Goal: Task Accomplishment & Management: Complete application form

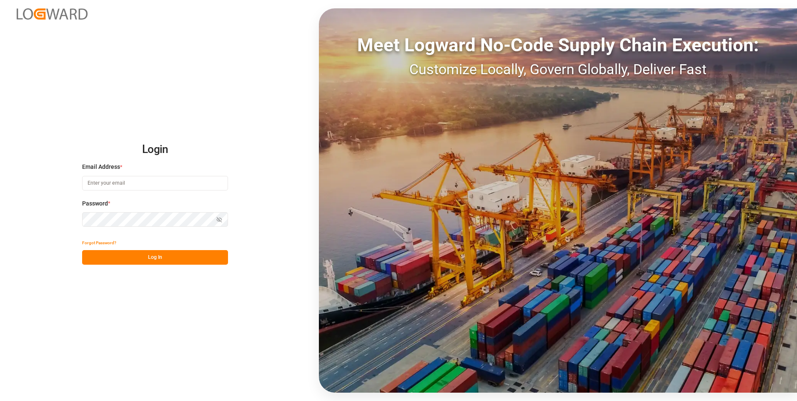
type input "evelyn.aceves@leschaco.com"
click at [219, 220] on div "Show password" at bounding box center [155, 219] width 146 height 15
click at [222, 218] on icon "button" at bounding box center [219, 220] width 6 height 6
click at [168, 260] on button "Log In" at bounding box center [155, 257] width 146 height 15
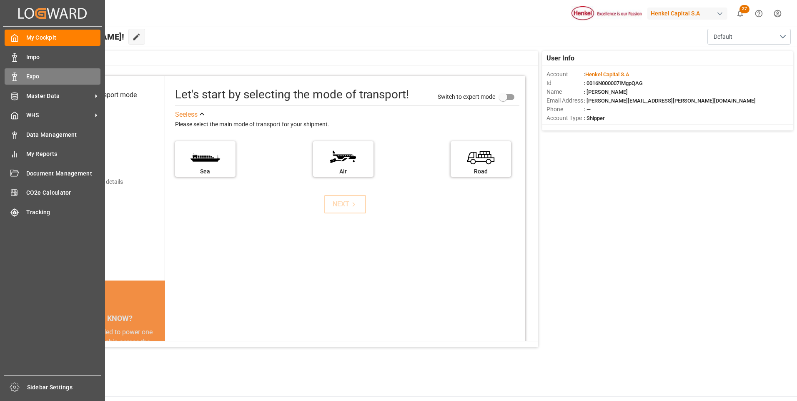
click at [33, 73] on span "Expo" at bounding box center [63, 76] width 75 height 9
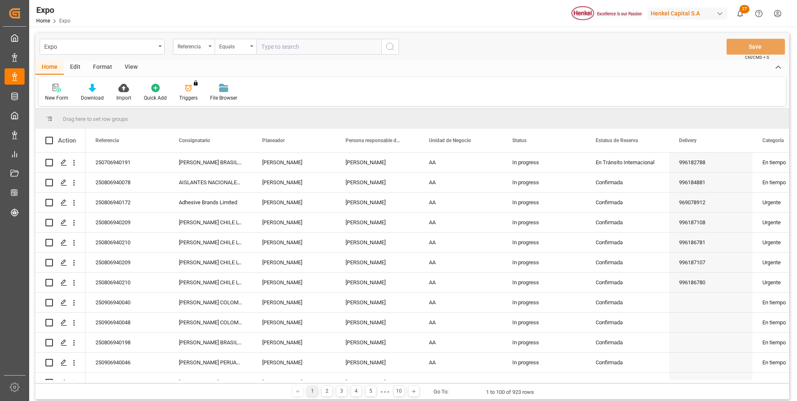
click at [337, 49] on input "text" at bounding box center [318, 47] width 125 height 16
type input "250906940046"
click at [389, 46] on icon "search button" at bounding box center [390, 47] width 10 height 10
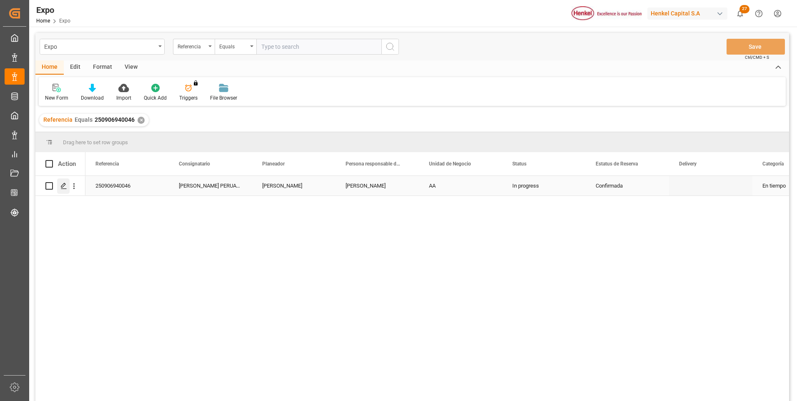
click at [65, 190] on div "Press SPACE to select this row." at bounding box center [63, 185] width 13 height 15
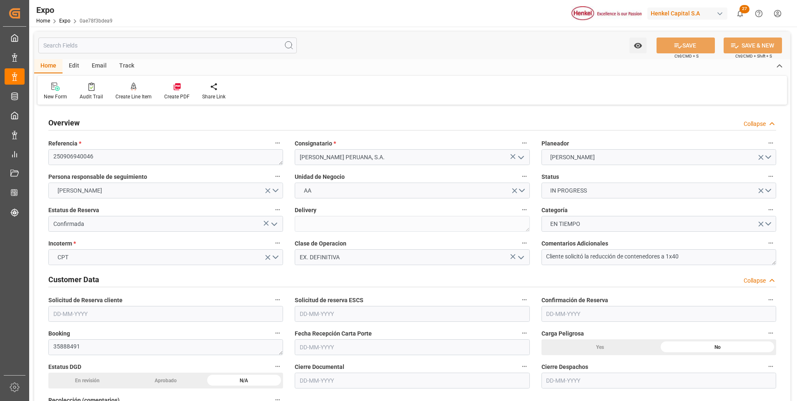
type input "36"
type input "9938420"
type input "MXZLO"
type input "PECLL"
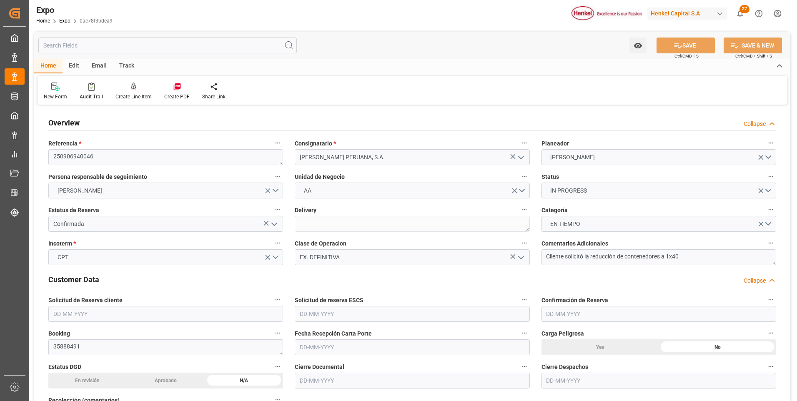
type input "9938420"
type input "[DATE]"
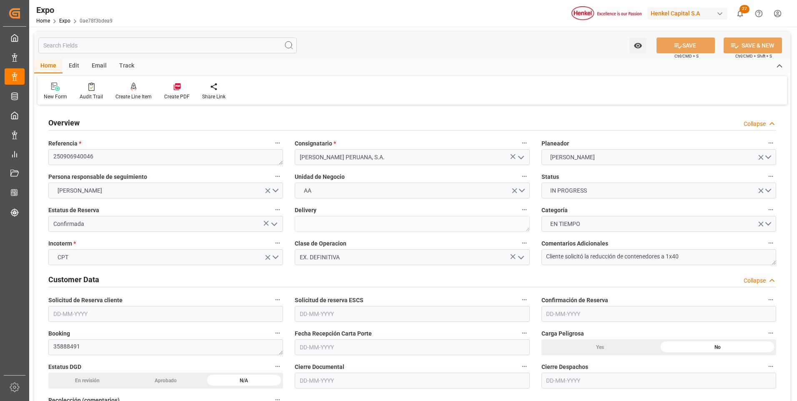
type input "[DATE]"
type input "[DATE] 00:00"
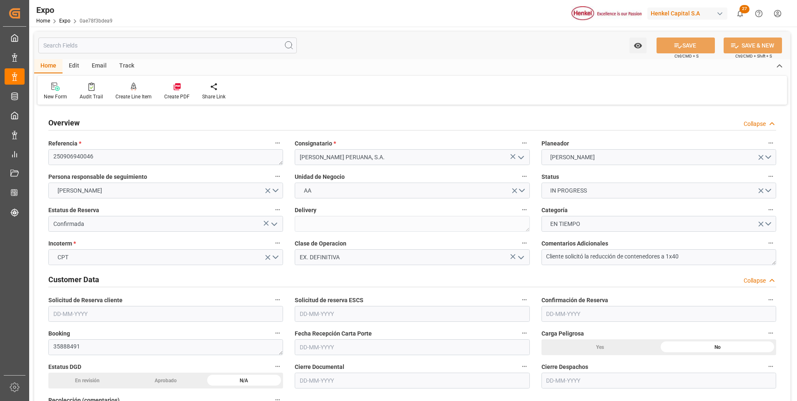
type input "[DATE] 11:00"
type input "[DATE] 00:00"
type input "[DATE] 20:00"
type input "[DATE] 00:00"
type input "[DATE] 18:28"
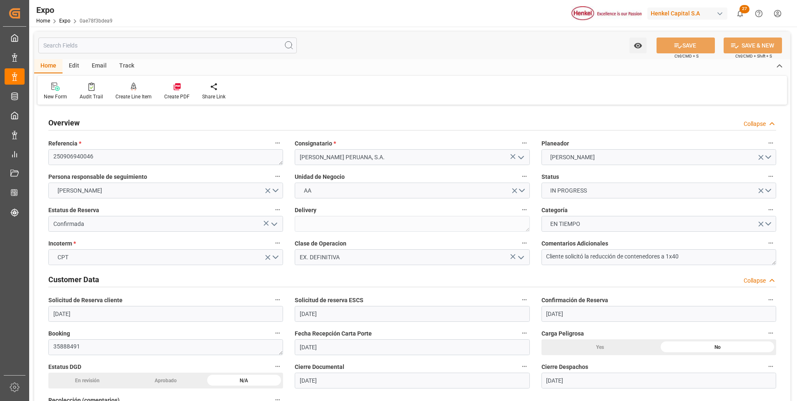
type input "[DATE] 11:40"
type input "[DATE] 11:00"
type input "[DATE] 20:00"
type input "[DATE] 07:20"
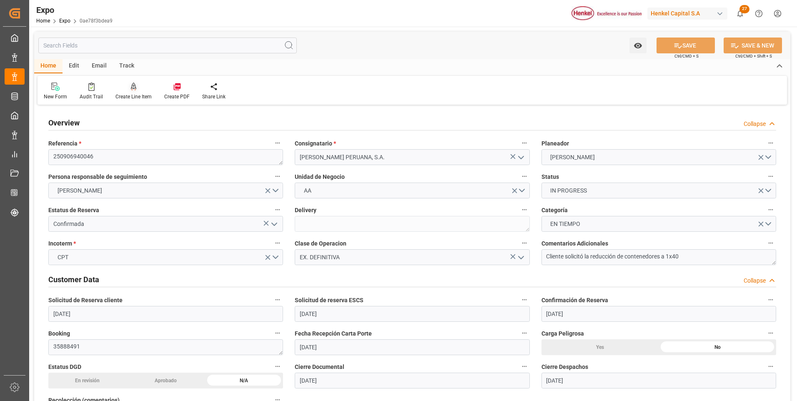
click at [138, 90] on div at bounding box center [133, 86] width 36 height 9
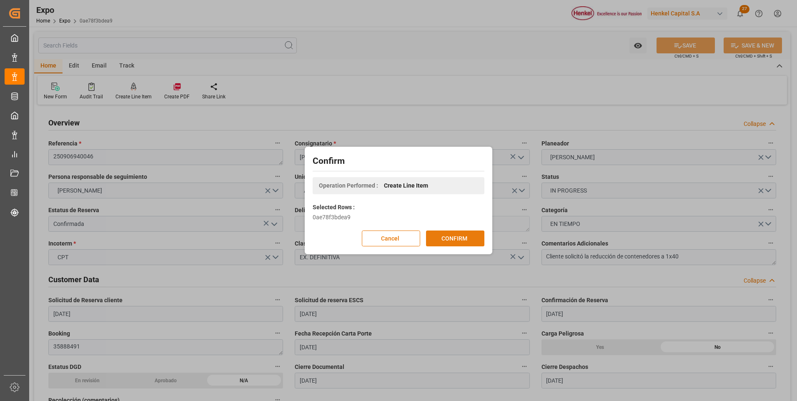
click at [434, 240] on button "CONFIRM" at bounding box center [455, 239] width 58 height 16
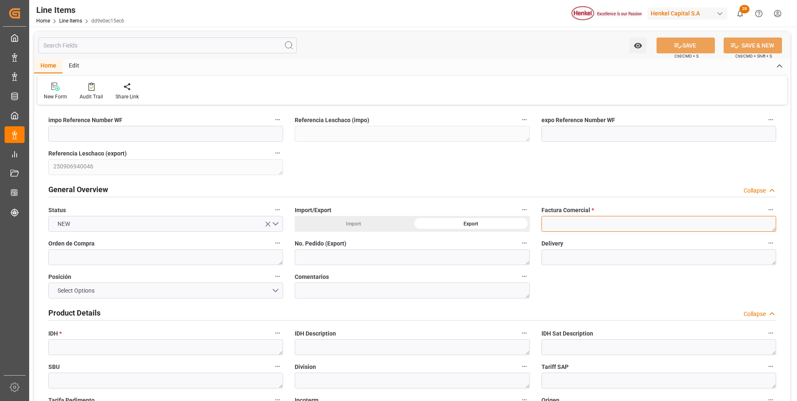
click at [550, 220] on textarea at bounding box center [658, 224] width 235 height 16
paste textarea "9912121002"
type textarea "9912121002"
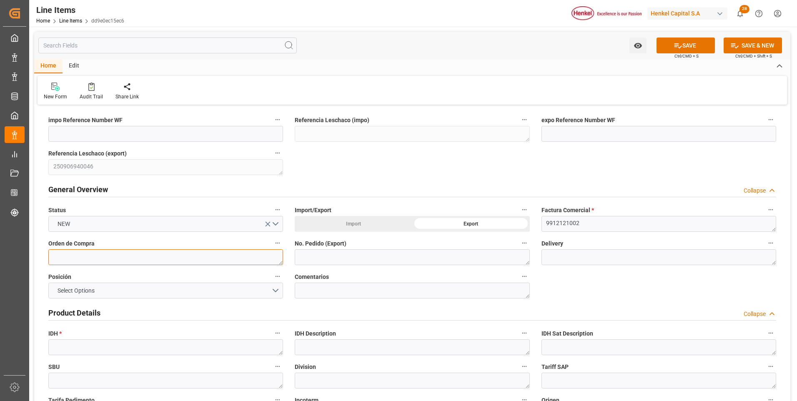
click at [173, 261] on textarea at bounding box center [165, 257] width 235 height 16
paste textarea "4578386189"
type textarea "4578386189"
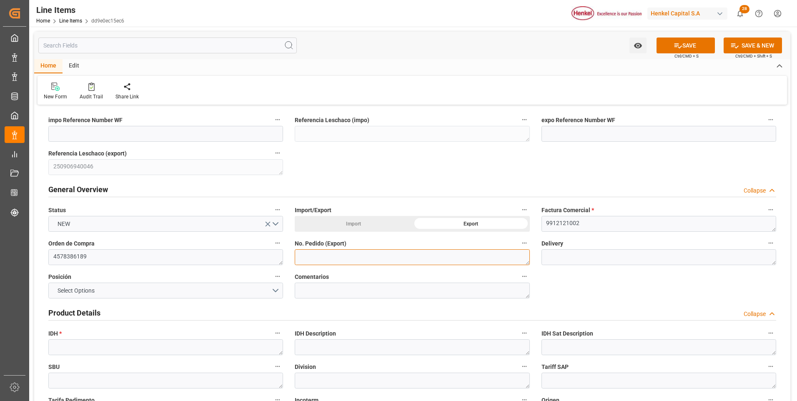
click at [344, 259] on textarea at bounding box center [412, 257] width 235 height 16
paste textarea "4578386189"
type textarea "4578386189"
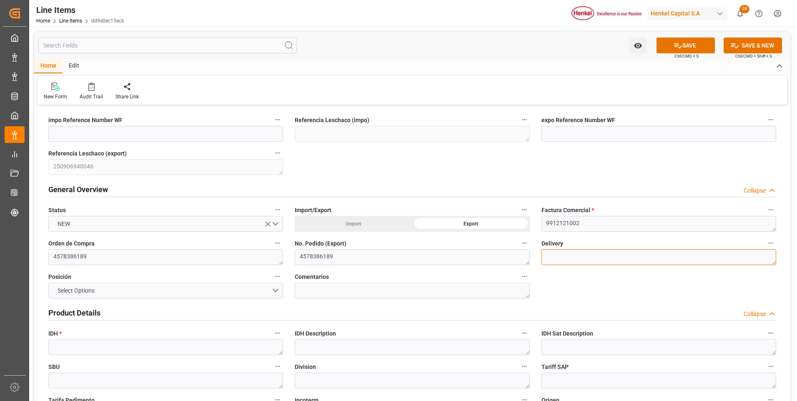
click at [579, 258] on textarea at bounding box center [658, 257] width 235 height 16
paste textarea "996187545"
type textarea "996187545"
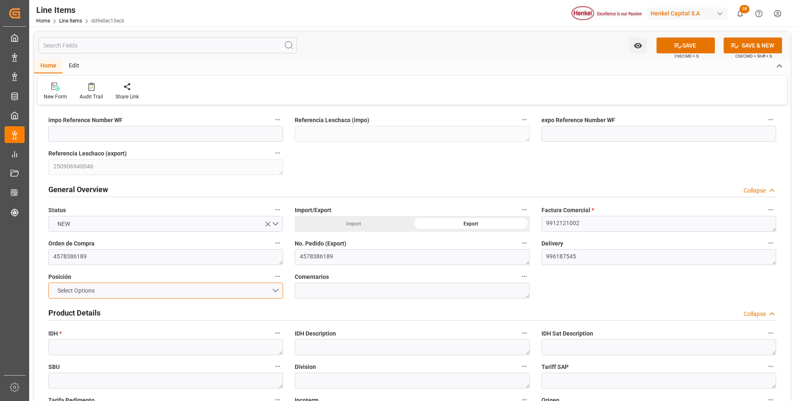
click at [271, 290] on button "Select Options" at bounding box center [165, 291] width 235 height 16
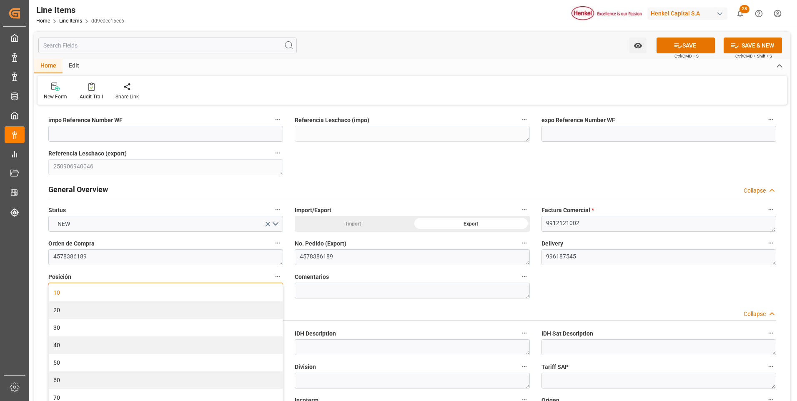
click at [234, 294] on div "10" at bounding box center [166, 293] width 234 height 18
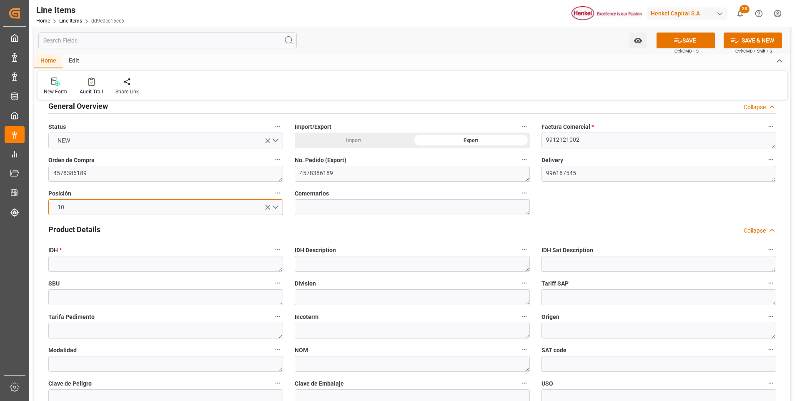
scroll to position [167, 0]
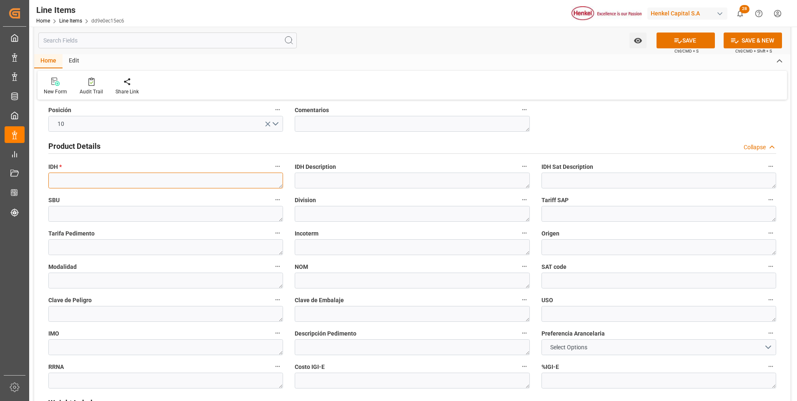
click at [133, 180] on textarea at bounding box center [165, 181] width 235 height 16
paste textarea "1649924"
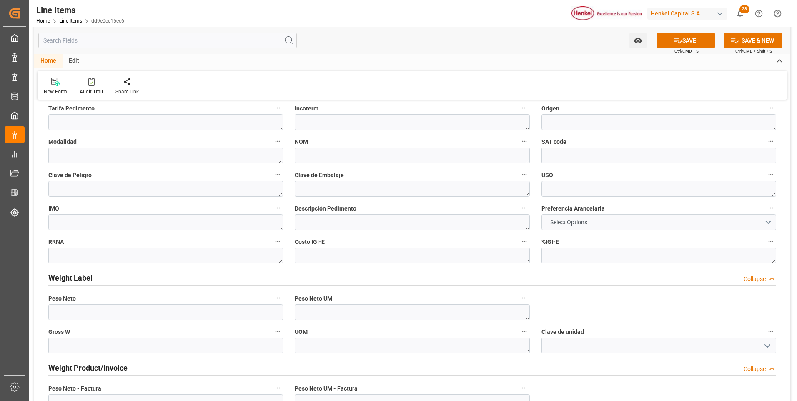
type textarea "1649924"
click at [568, 223] on span "Select Options" at bounding box center [568, 222] width 45 height 9
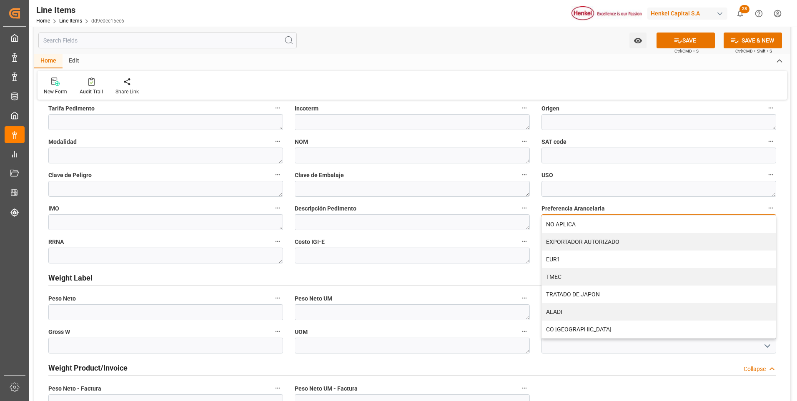
click at [568, 223] on div "NO APLICA" at bounding box center [659, 225] width 234 height 18
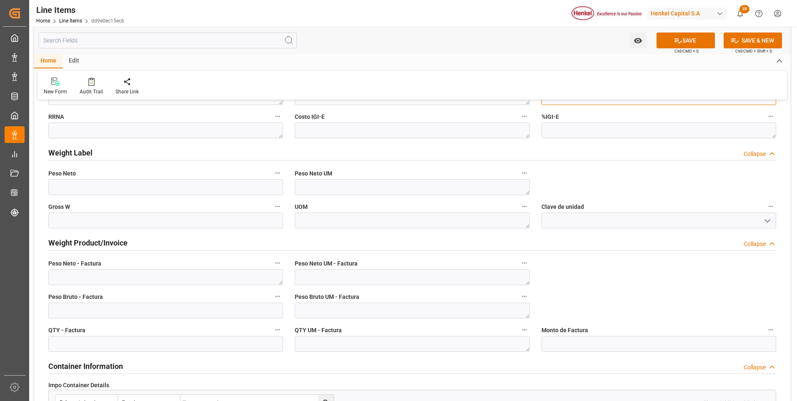
scroll to position [542, 0]
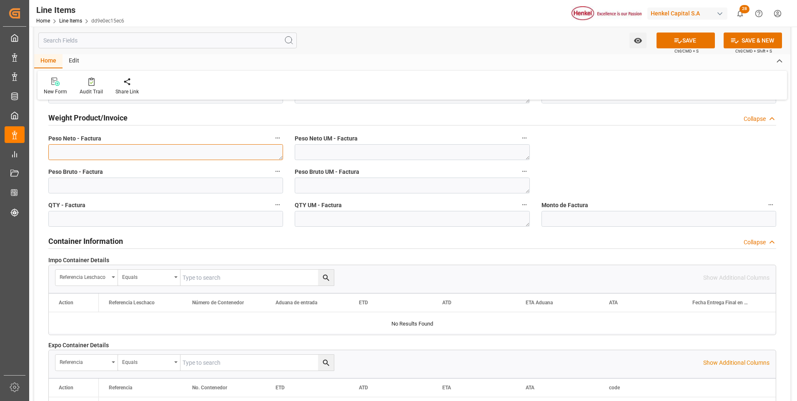
click at [106, 153] on textarea at bounding box center [165, 152] width 235 height 16
paste textarea "10,260.000"
type textarea "10,260.000"
click at [100, 217] on input "text" at bounding box center [165, 219] width 235 height 16
type input "540"
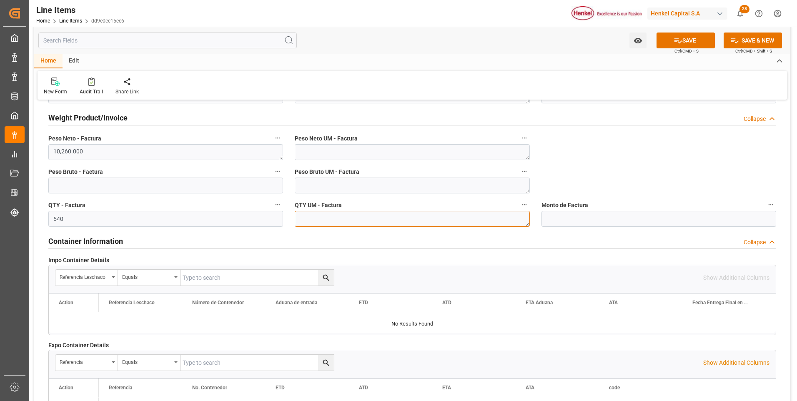
click at [337, 221] on textarea at bounding box center [412, 219] width 235 height 16
type textarea "CAJ"
click at [328, 187] on textarea at bounding box center [412, 186] width 235 height 16
type textarea "KG"
click at [328, 154] on textarea at bounding box center [412, 152] width 235 height 16
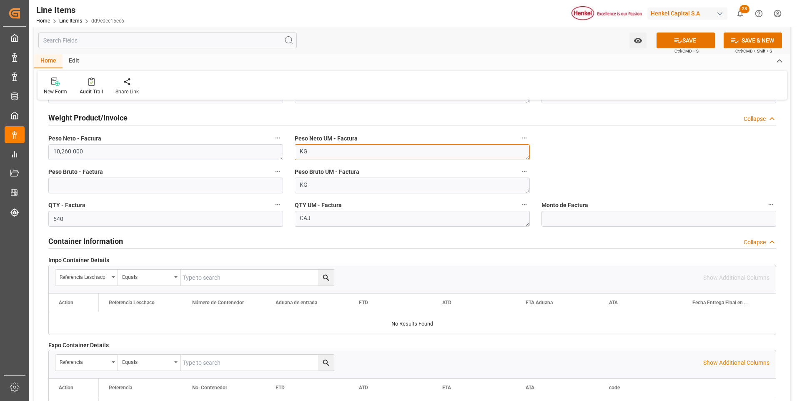
type textarea "KG"
click at [131, 187] on input "text" at bounding box center [165, 186] width 235 height 16
type input "10765.440"
click at [694, 36] on button "SAVE" at bounding box center [686, 41] width 58 height 16
type textarea "TECHNOMELT SUPRA 100 BX19KG"
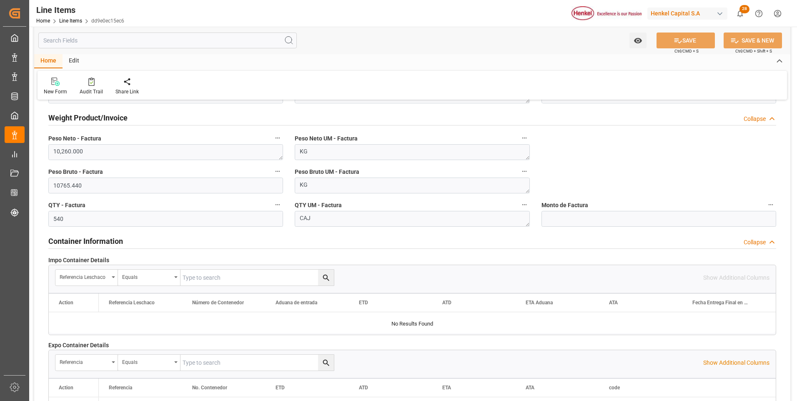
type textarea "AI"
type input "31201600"
type textarea "4G"
click at [620, 218] on input "text" at bounding box center [658, 219] width 235 height 16
paste input "text"
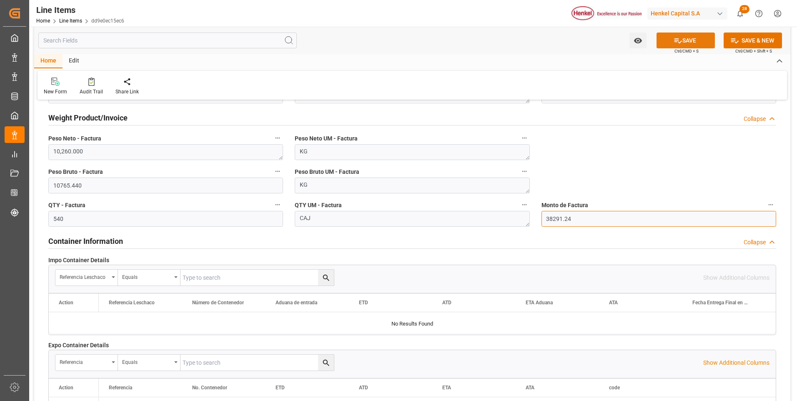
type input "38291.24"
click at [686, 41] on button "SAVE" at bounding box center [686, 41] width 58 height 16
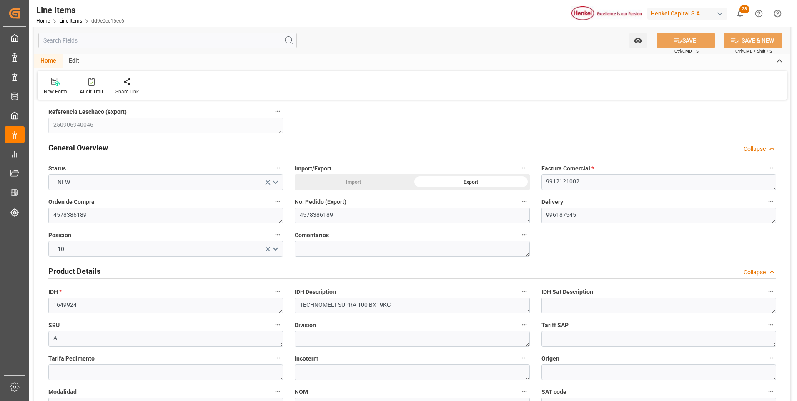
scroll to position [0, 0]
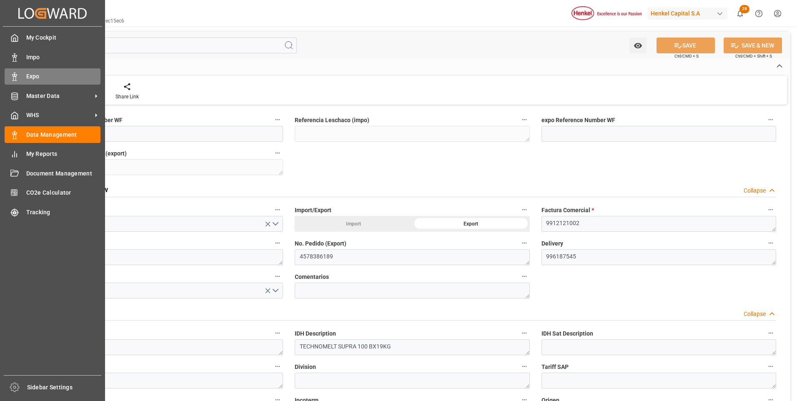
click at [46, 74] on span "Expo" at bounding box center [63, 76] width 75 height 9
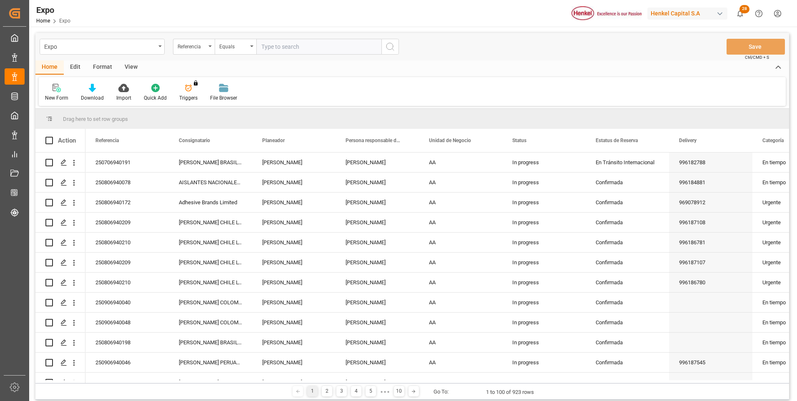
click at [297, 49] on input "text" at bounding box center [318, 47] width 125 height 16
paste input "250906940046"
type input "250906940046"
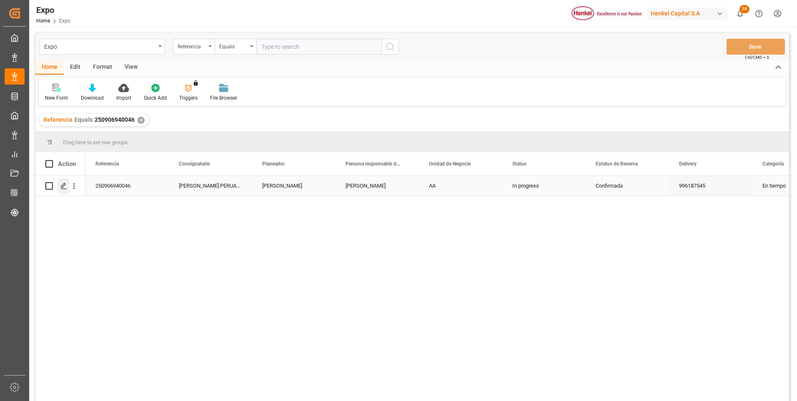
click at [62, 187] on icon "Press SPACE to select this row." at bounding box center [63, 186] width 7 height 7
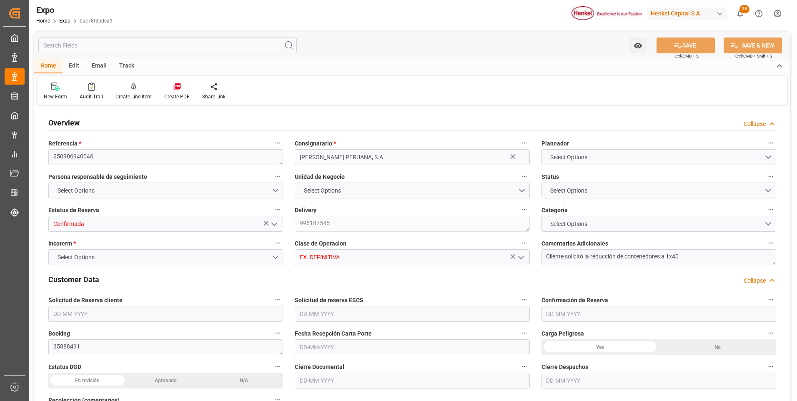
type input "36"
type input "9938420"
type input "MXZLO"
type input "PECLL"
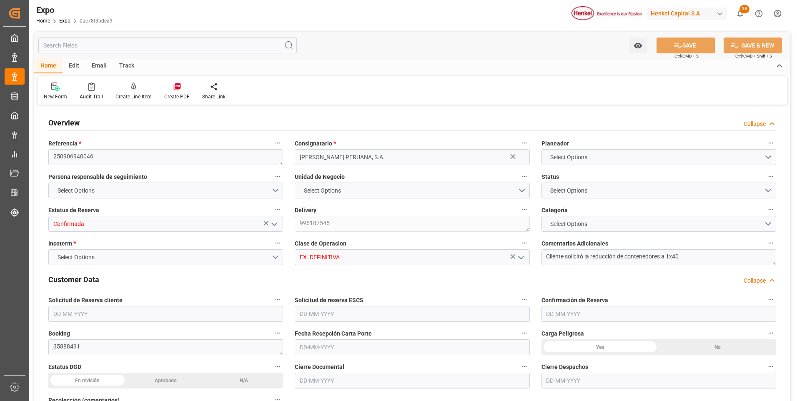
type input "9938420"
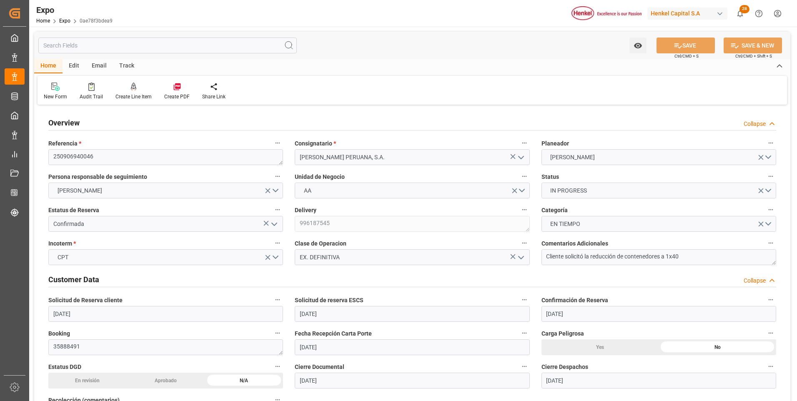
type input "[DATE]"
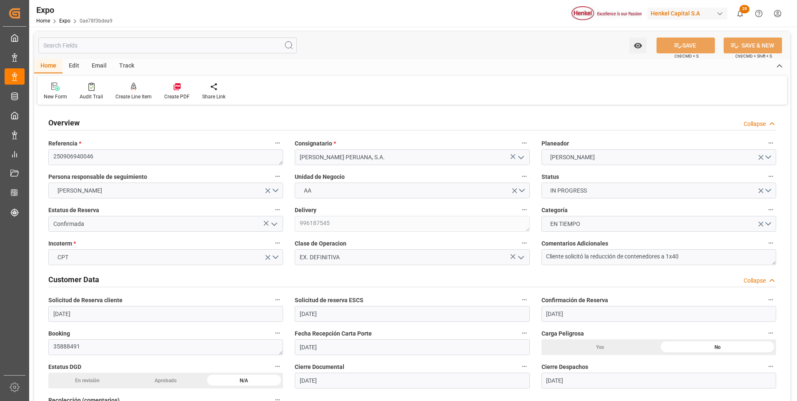
type input "[DATE]"
type input "[DATE] 00:00"
type input "[DATE] 11:00"
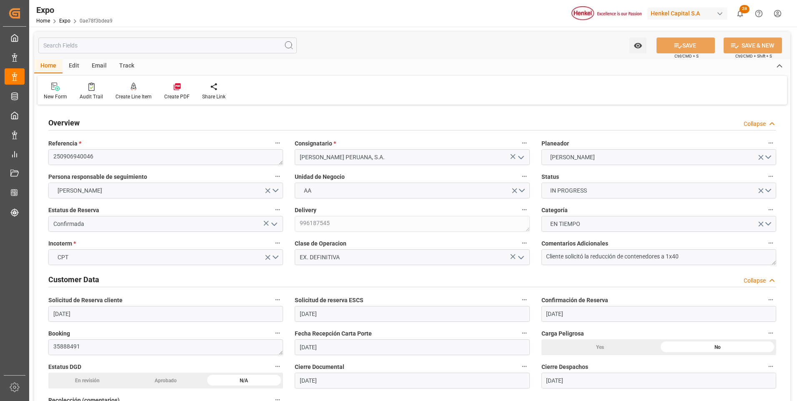
type input "[DATE] 00:00"
type input "[DATE] 20:00"
type input "[DATE] 00:00"
type input "[DATE] 18:28"
type input "[DATE] 11:40"
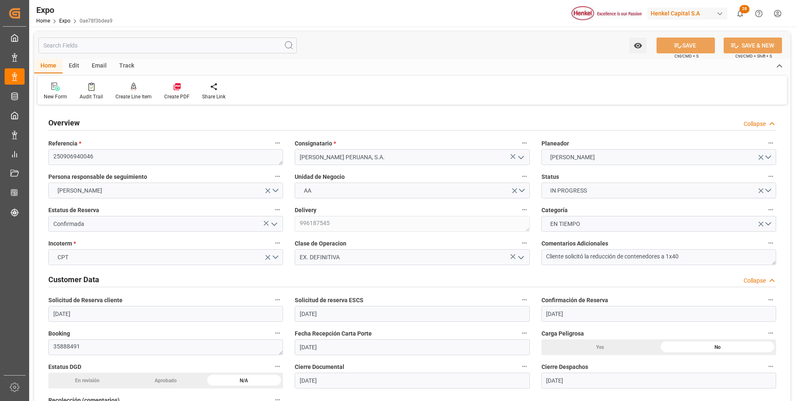
type input "[DATE] 11:00"
type input "[DATE] 20:00"
type input "[DATE] 07:20"
click at [135, 90] on div at bounding box center [133, 86] width 36 height 9
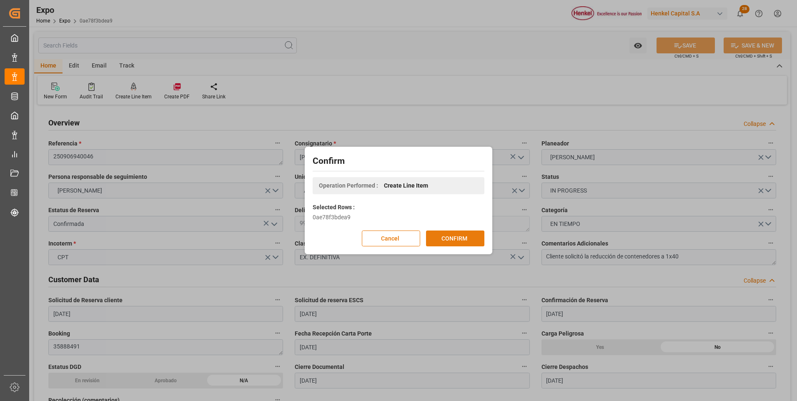
click at [464, 239] on button "CONFIRM" at bounding box center [455, 239] width 58 height 16
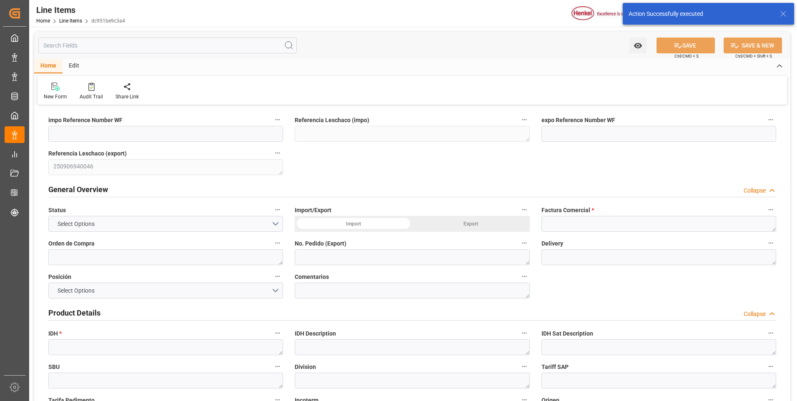
type input "21-08-2025 21:37"
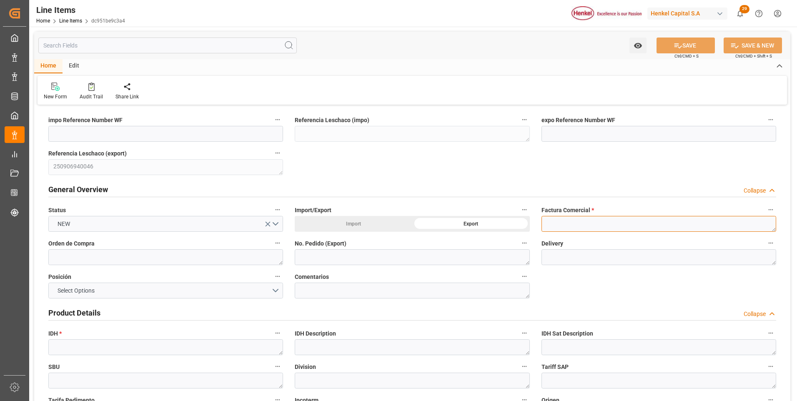
click at [558, 219] on textarea at bounding box center [658, 224] width 235 height 16
paste textarea "9912121003"
type textarea "9912121003"
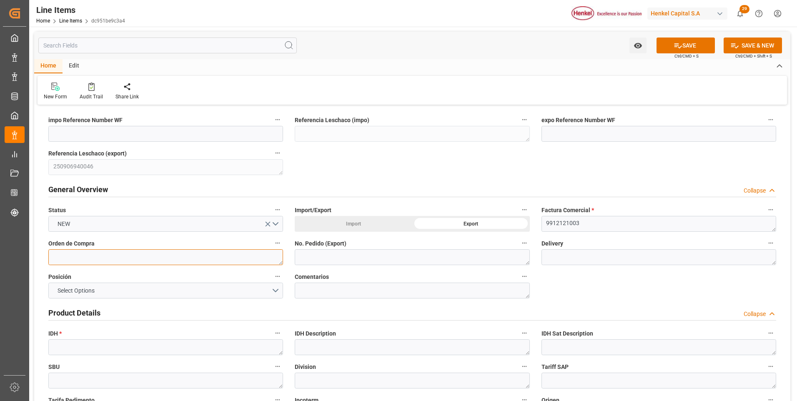
click at [185, 256] on textarea at bounding box center [165, 257] width 235 height 16
paste textarea "4578421245"
type textarea "4578421245"
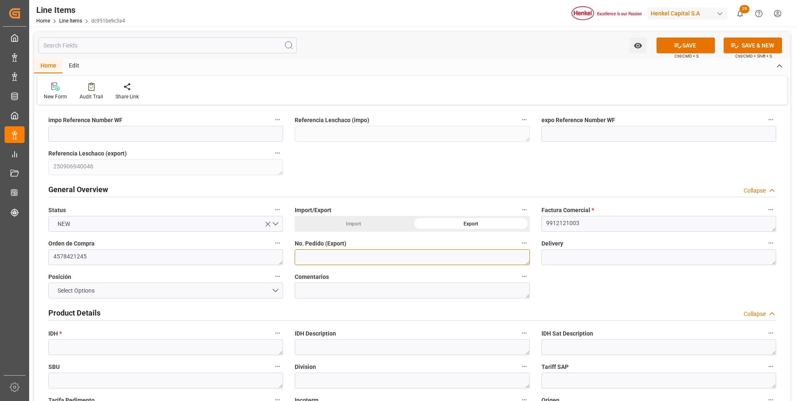
click at [330, 261] on textarea at bounding box center [412, 257] width 235 height 16
paste textarea "4578421245"
type textarea "4578421245"
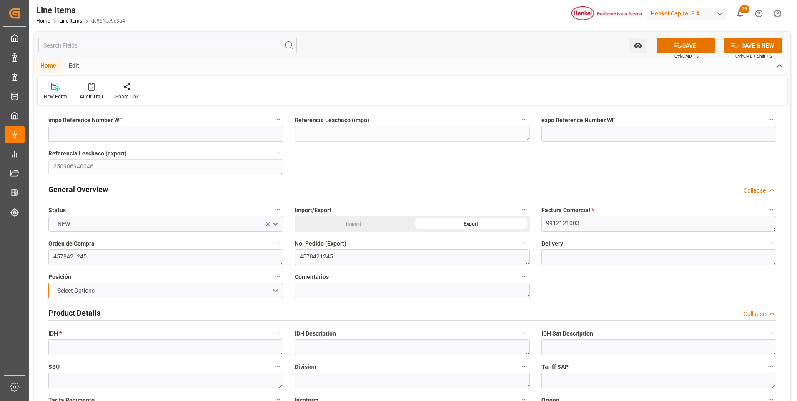
click at [268, 291] on button "Select Options" at bounding box center [165, 291] width 235 height 16
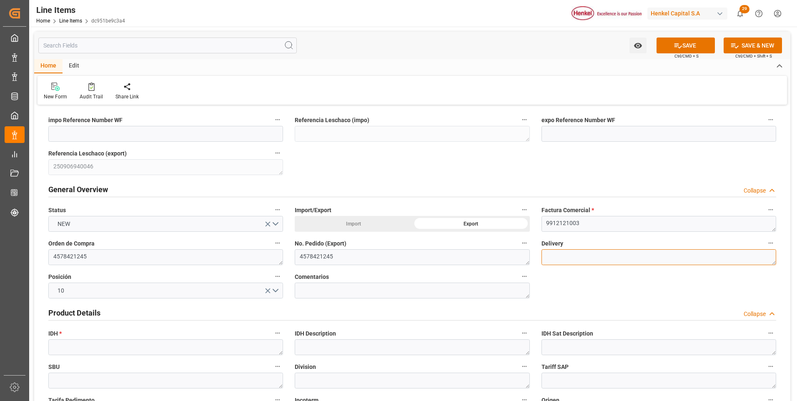
click at [594, 256] on textarea at bounding box center [658, 257] width 235 height 16
paste textarea "996187548"
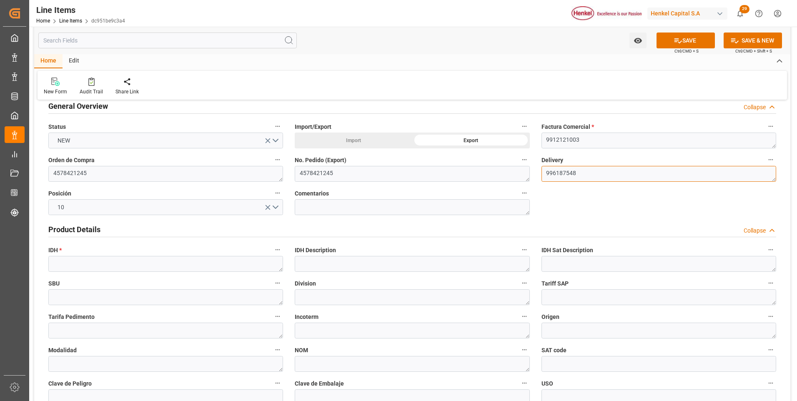
type textarea "996187548"
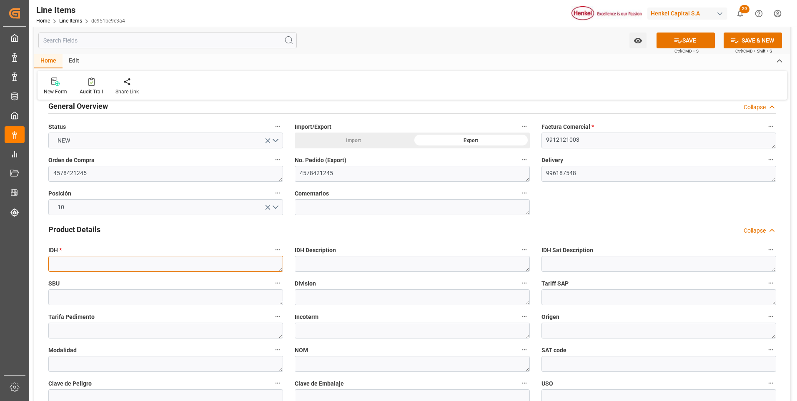
click at [93, 264] on textarea at bounding box center [165, 264] width 235 height 16
paste textarea "1649924"
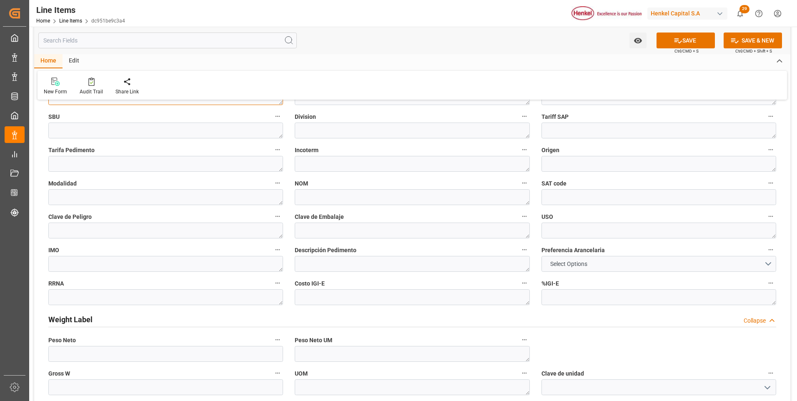
scroll to position [292, 0]
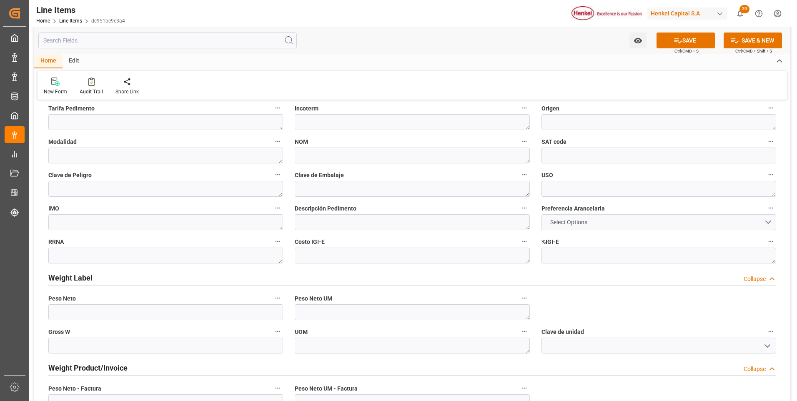
type textarea "1649924"
click at [562, 225] on span "Select Options" at bounding box center [568, 222] width 45 height 9
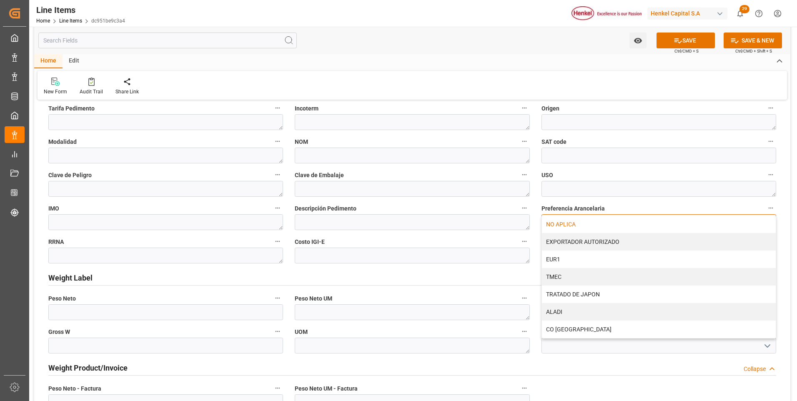
click at [564, 225] on div "NO APLICA" at bounding box center [659, 225] width 234 height 18
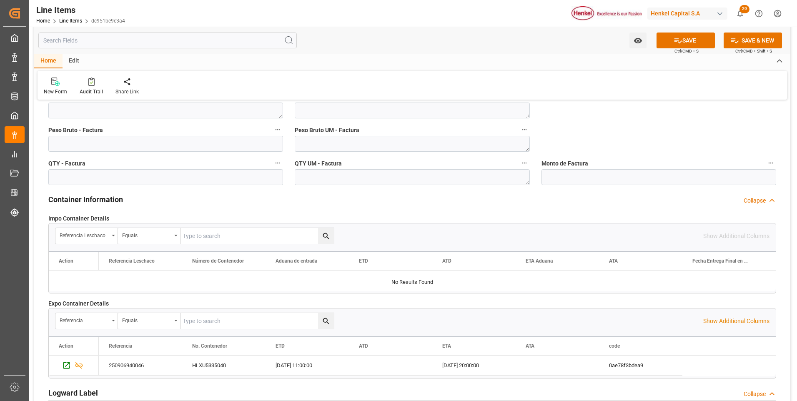
scroll to position [500, 0]
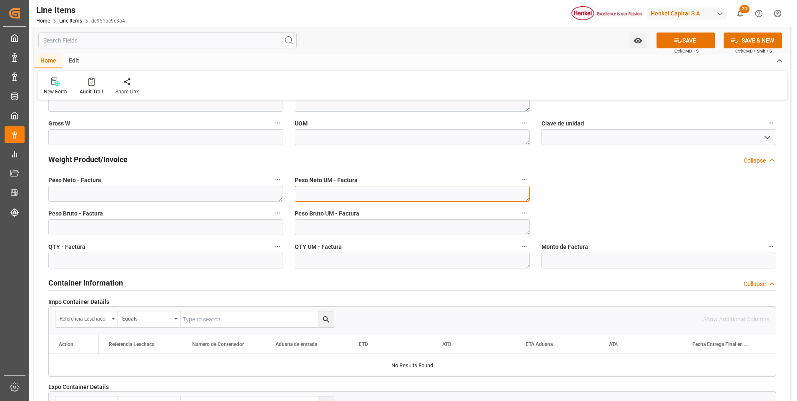
click at [383, 194] on textarea at bounding box center [412, 194] width 235 height 16
type textarea "KG"
click at [376, 228] on textarea at bounding box center [412, 227] width 235 height 16
type textarea "KG"
click at [370, 262] on textarea at bounding box center [412, 261] width 235 height 16
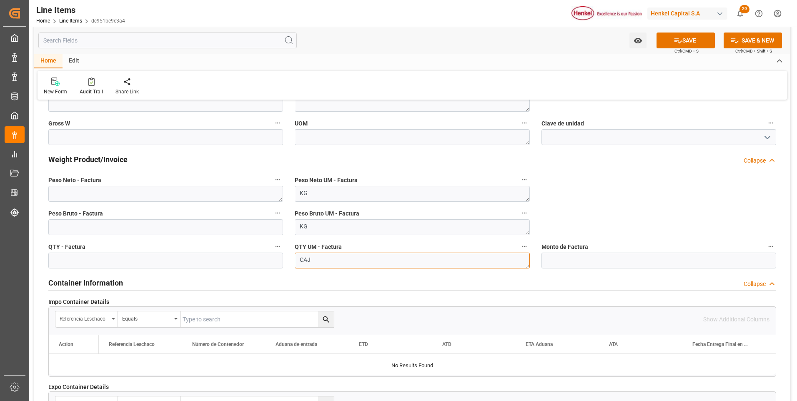
type textarea "CAJ"
click at [218, 192] on textarea at bounding box center [165, 194] width 235 height 16
type textarea "10250"
click at [198, 267] on input "text" at bounding box center [165, 261] width 235 height 16
type input "540"
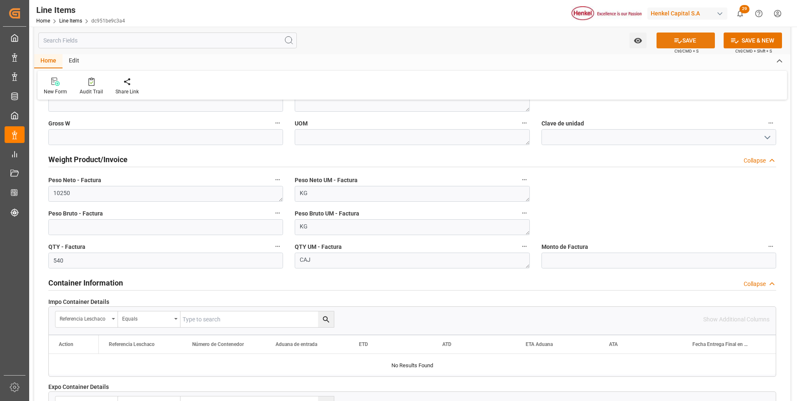
click at [682, 40] on button "SAVE" at bounding box center [686, 41] width 58 height 16
type textarea "TECHNOMELT SUPRA 100 BX19KG"
type textarea "AI"
type input "31201600"
type textarea "4G"
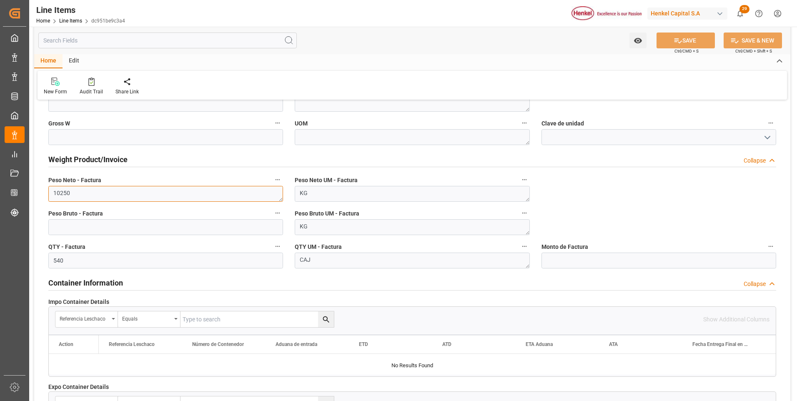
click at [68, 193] on textarea "10250" at bounding box center [165, 194] width 235 height 16
type textarea "10260"
click at [101, 223] on input "text" at bounding box center [165, 227] width 235 height 16
type input "10765.44"
click at [677, 36] on icon at bounding box center [678, 40] width 9 height 9
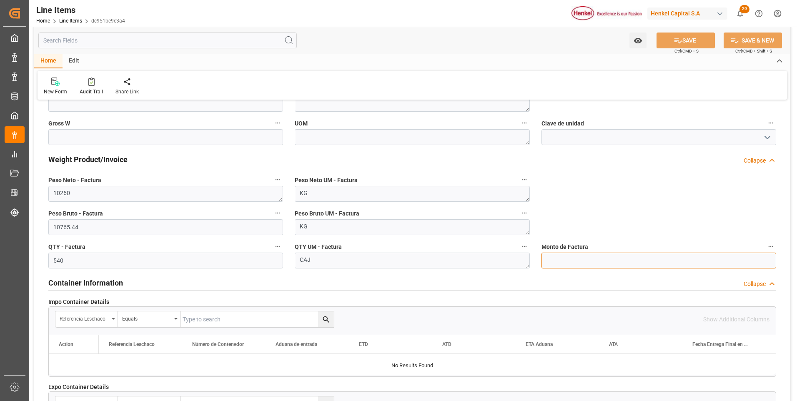
click at [565, 261] on input "text" at bounding box center [658, 261] width 235 height 16
type input "38291.24"
click at [677, 39] on icon at bounding box center [678, 40] width 9 height 9
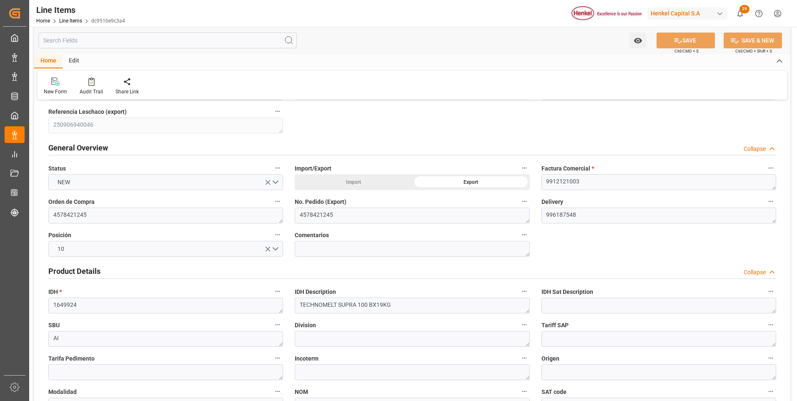
scroll to position [0, 0]
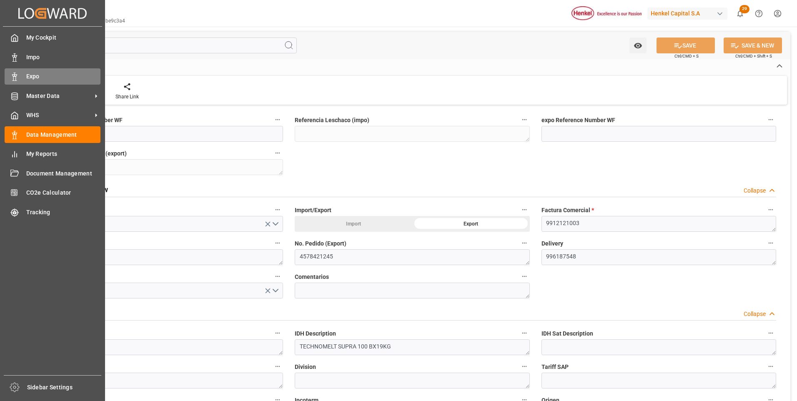
click at [21, 78] on div "Expo Expo" at bounding box center [53, 76] width 96 height 16
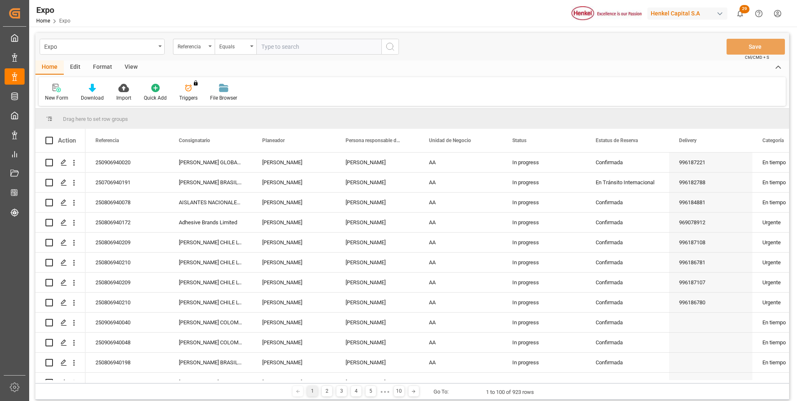
click at [341, 85] on div "New Form Download Import Quick Add Triggers You do not have permission for Trig…" at bounding box center [412, 91] width 747 height 29
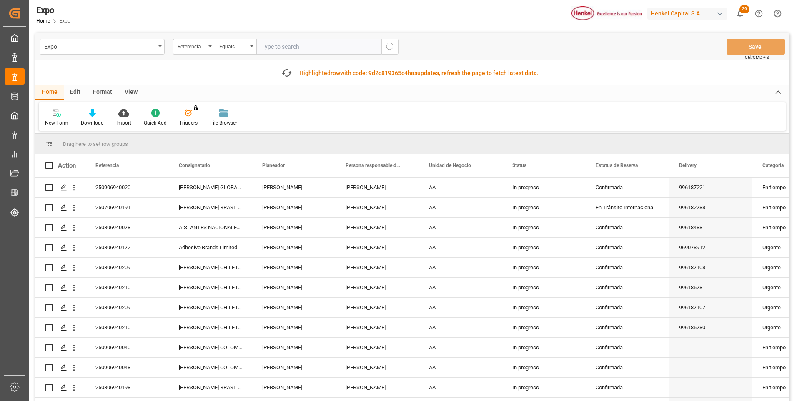
click at [266, 47] on input "text" at bounding box center [318, 47] width 125 height 16
paste input "250906940046"
type input "250906940046"
click at [386, 48] on icon "search button" at bounding box center [390, 47] width 10 height 10
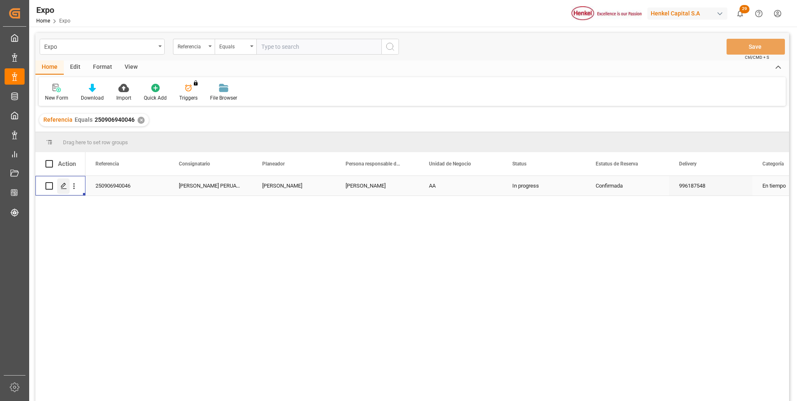
click at [66, 183] on icon "Press SPACE to select this row." at bounding box center [63, 186] width 7 height 7
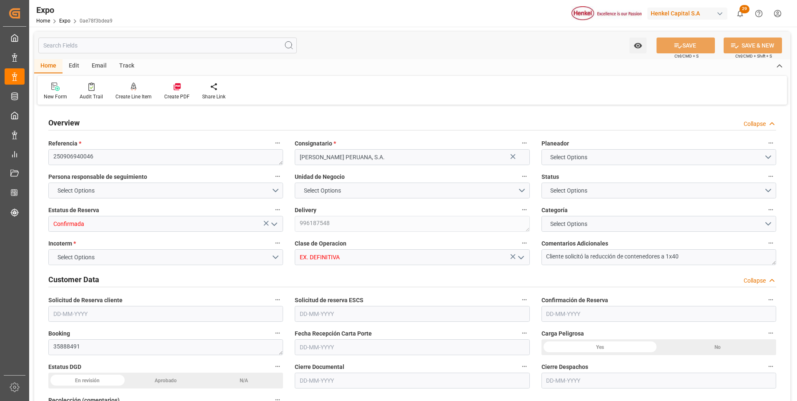
type input "36"
type input "9938420"
type input "MXZLO"
type input "PECLL"
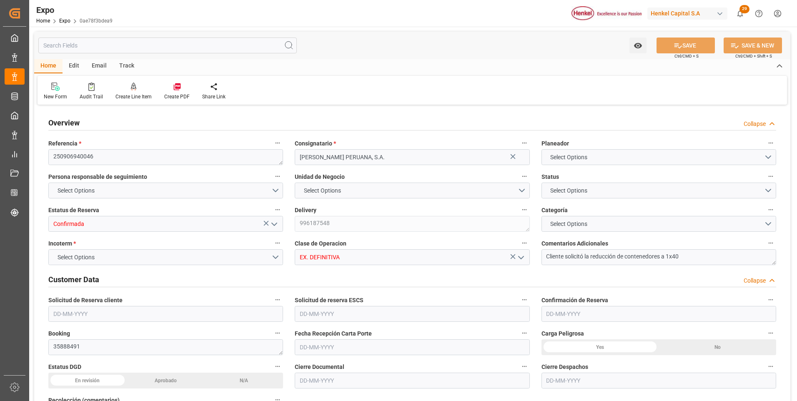
type input "9938420"
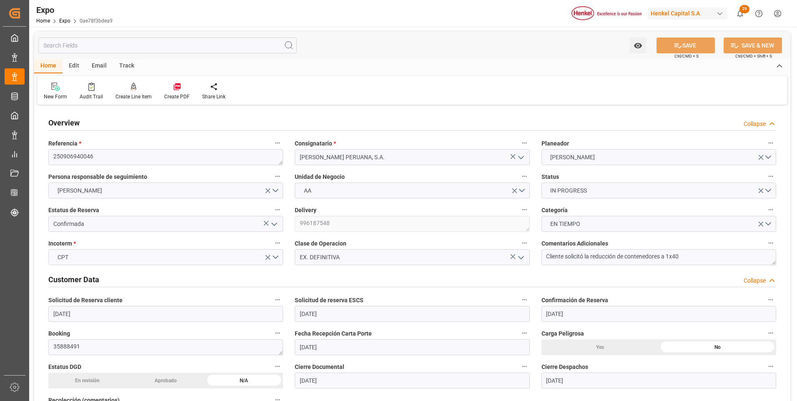
type input "[DATE]"
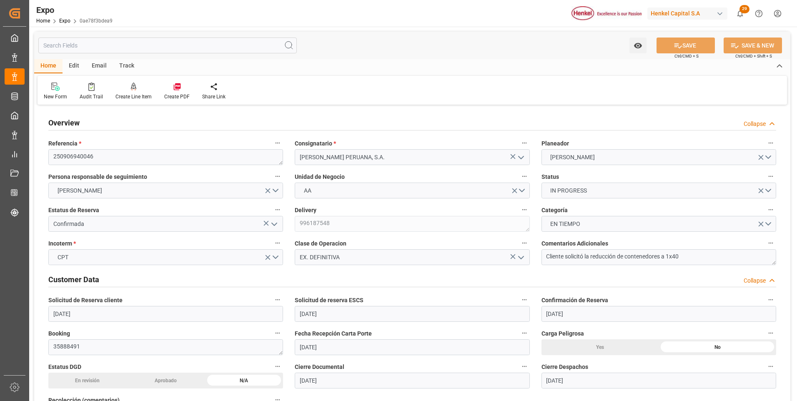
type input "[DATE]"
type input "[DATE] 00:00"
type input "[DATE] 11:00"
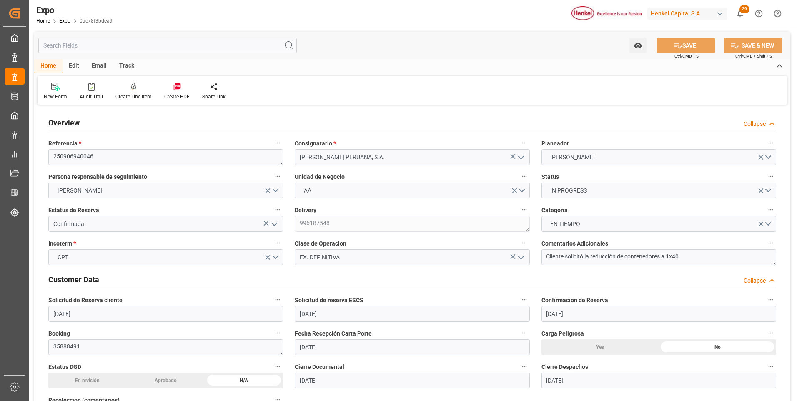
type input "[DATE] 00:00"
type input "[DATE] 20:00"
type input "[DATE] 00:00"
type input "[DATE] 18:28"
type input "[DATE] 11:40"
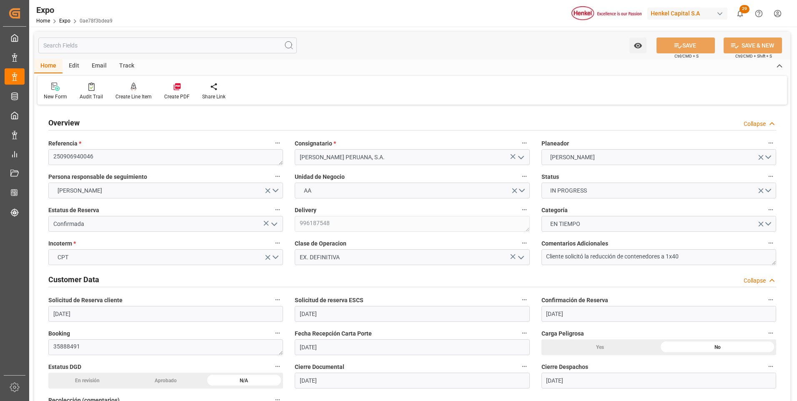
type input "[DATE] 11:00"
type input "[DATE] 20:00"
type input "[DATE] 07:20"
click at [693, 256] on textarea "Cliente solicitó la reducción de contenedores a 1x40" at bounding box center [658, 257] width 235 height 16
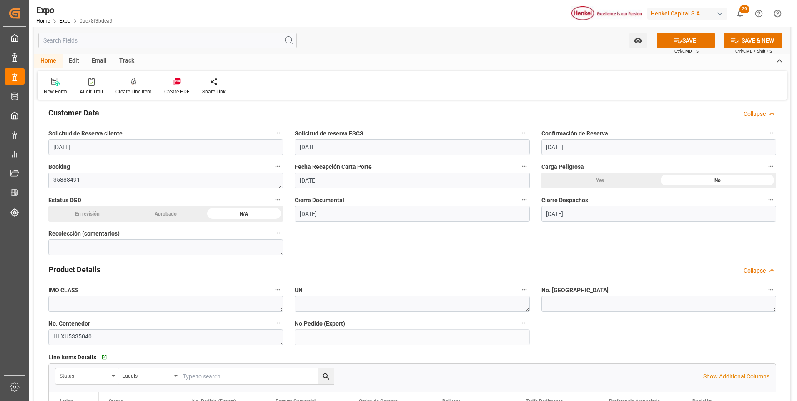
scroll to position [208, 0]
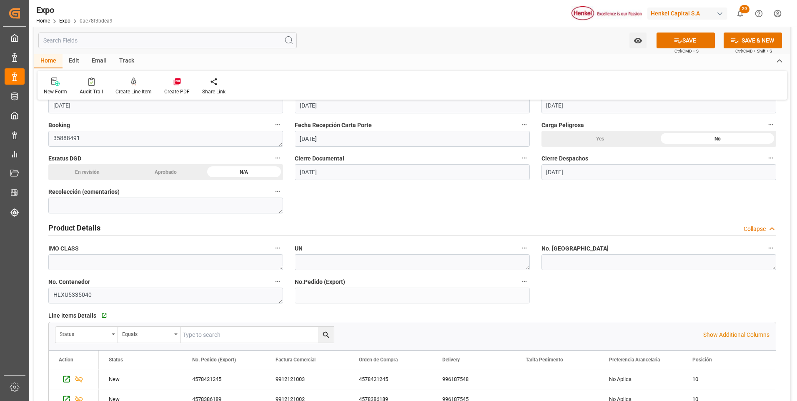
type textarea "Cliente solicitó la reducción de contenedores a 1x40, posterior a tener booking"
click at [552, 266] on textarea at bounding box center [658, 262] width 235 height 16
paste textarea "INT 3721568"
click at [558, 262] on textarea "INT 3721568" at bounding box center [658, 262] width 235 height 16
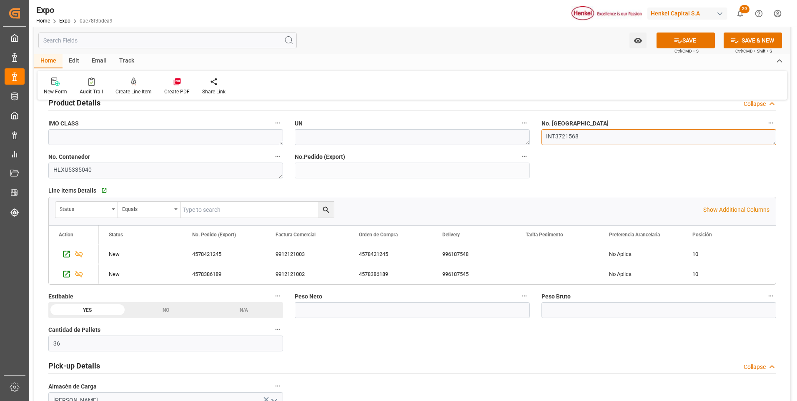
scroll to position [375, 0]
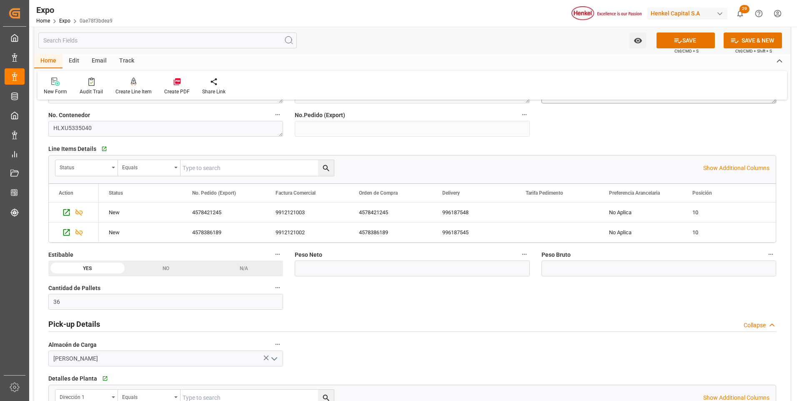
type textarea "INT3721568"
click at [367, 268] on input "text" at bounding box center [412, 269] width 235 height 16
type input "20520"
click at [566, 268] on input "text" at bounding box center [658, 269] width 235 height 16
type input "21530.880"
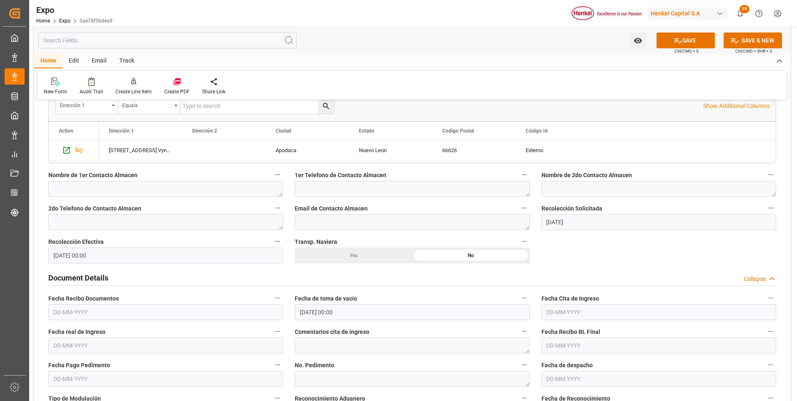
scroll to position [709, 0]
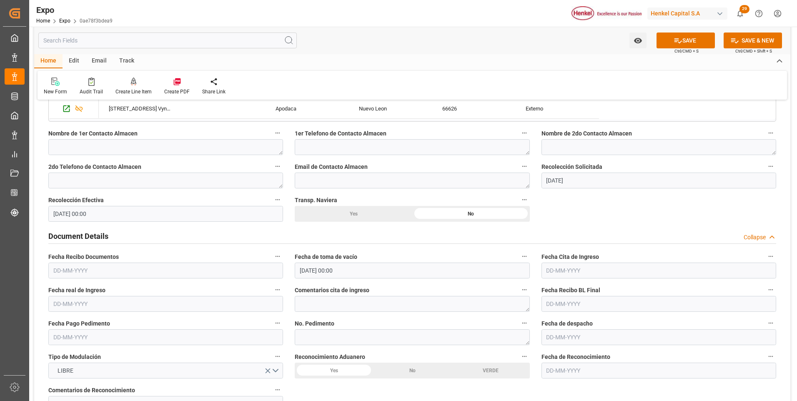
click at [83, 271] on input "text" at bounding box center [165, 271] width 235 height 16
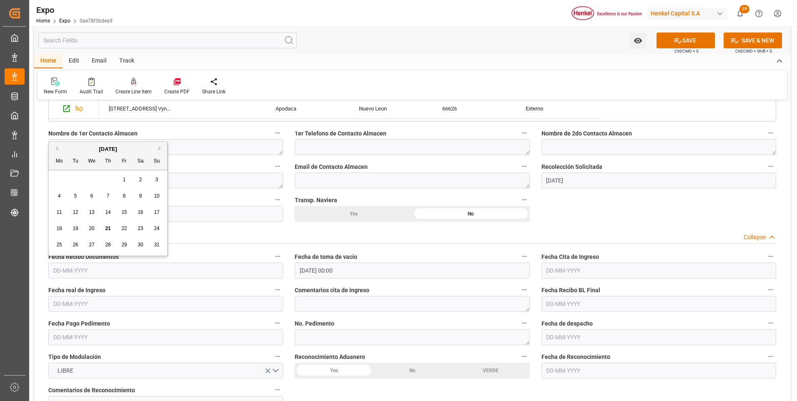
click at [110, 230] on span "21" at bounding box center [107, 229] width 5 height 6
type input "[DATE]"
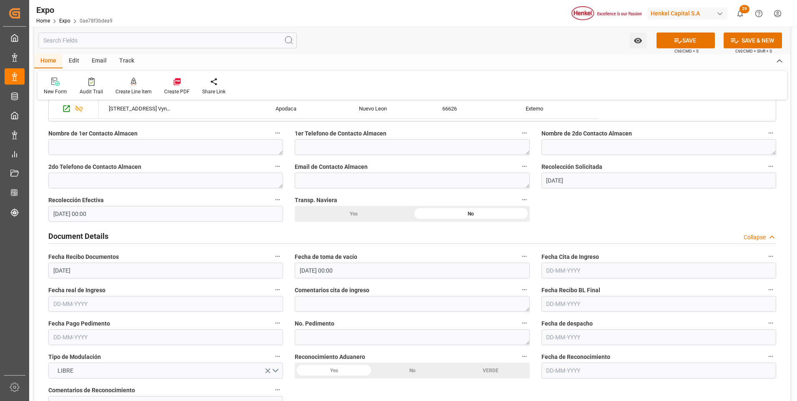
scroll to position [750, 0]
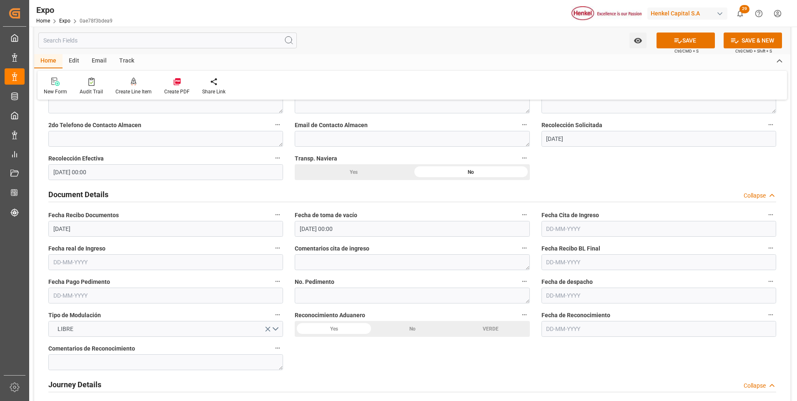
click at [559, 231] on input "text" at bounding box center [658, 229] width 235 height 16
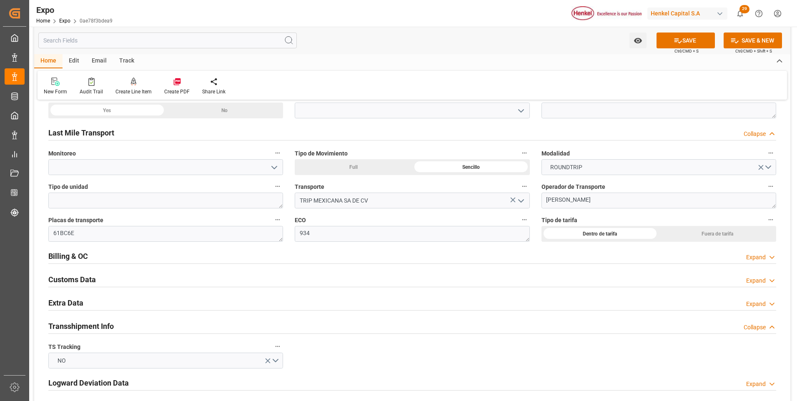
scroll to position [1334, 0]
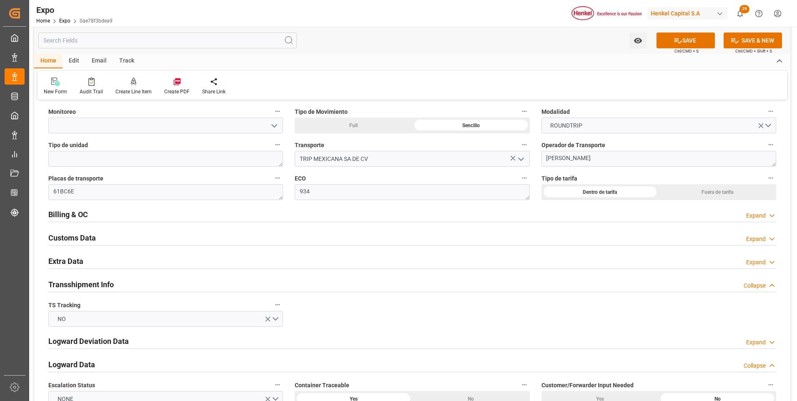
click at [752, 262] on div "Expand" at bounding box center [756, 262] width 20 height 9
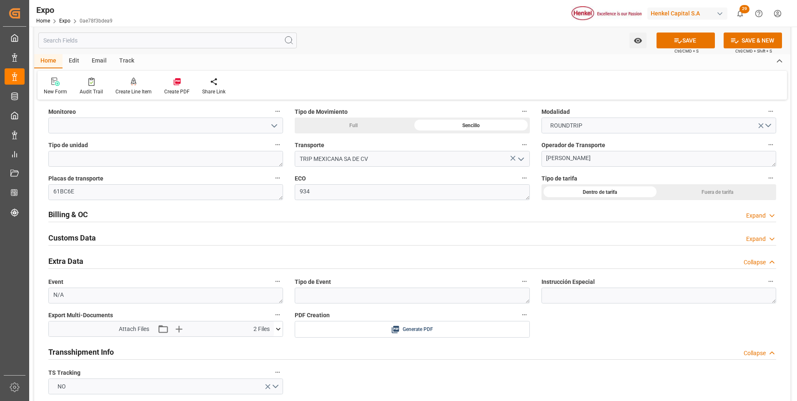
scroll to position [1417, 0]
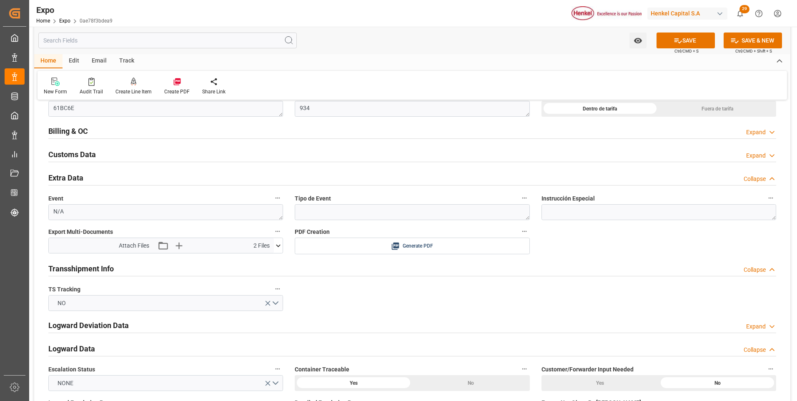
click at [278, 250] on icon at bounding box center [278, 245] width 9 height 9
click at [179, 243] on icon "button" at bounding box center [179, 246] width 8 height 8
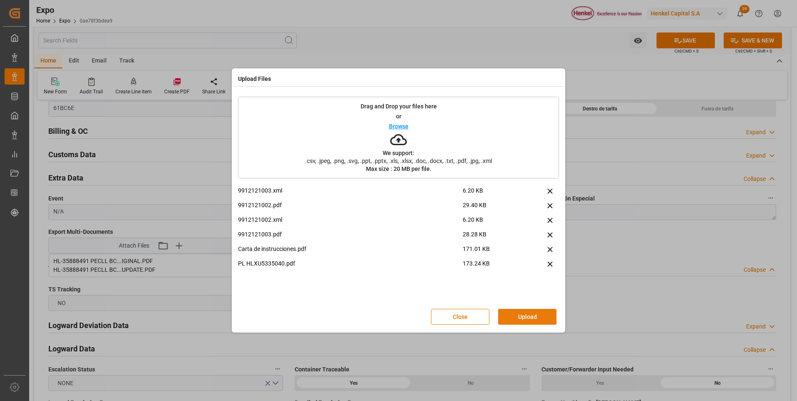
click at [511, 311] on button "Upload" at bounding box center [527, 317] width 58 height 16
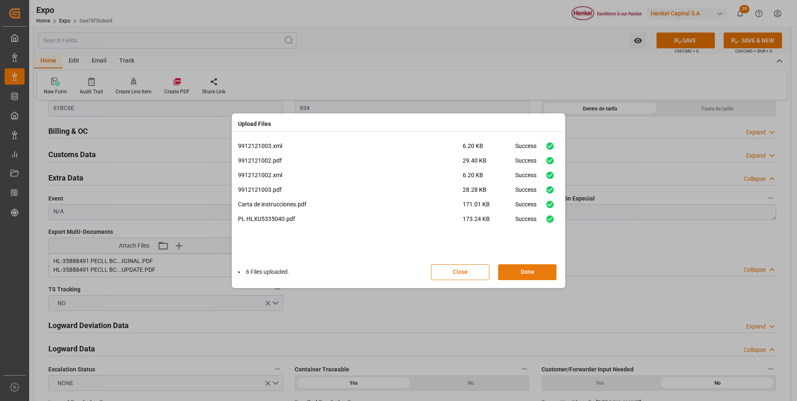
click at [520, 278] on button "Done" at bounding box center [527, 272] width 58 height 16
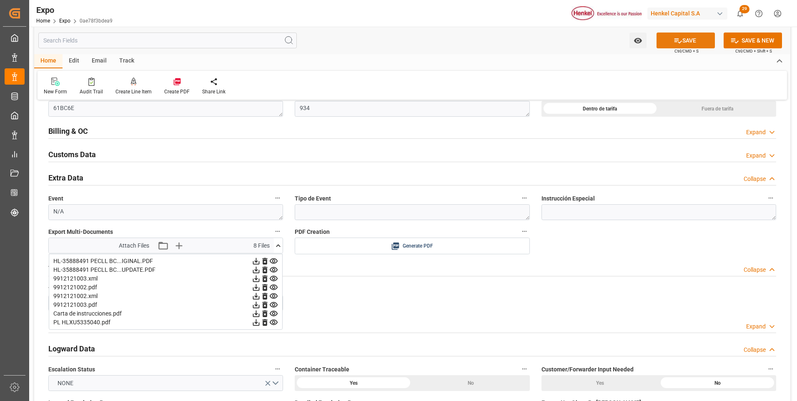
click at [689, 44] on button "SAVE" at bounding box center [686, 41] width 58 height 16
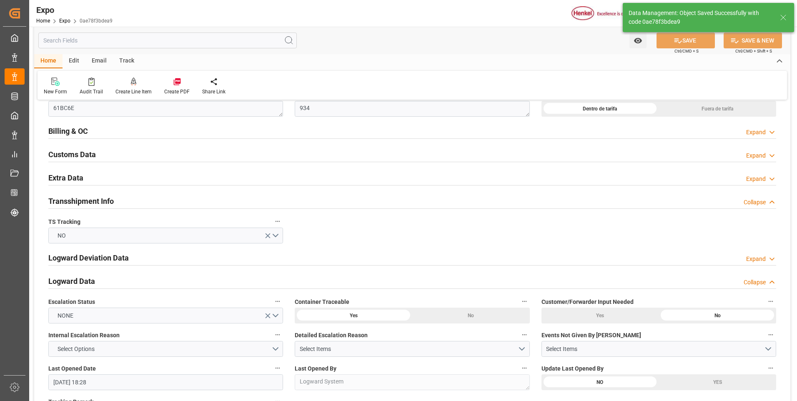
type textarea "[PERSON_NAME]"
type input "21-08-2025 21:50"
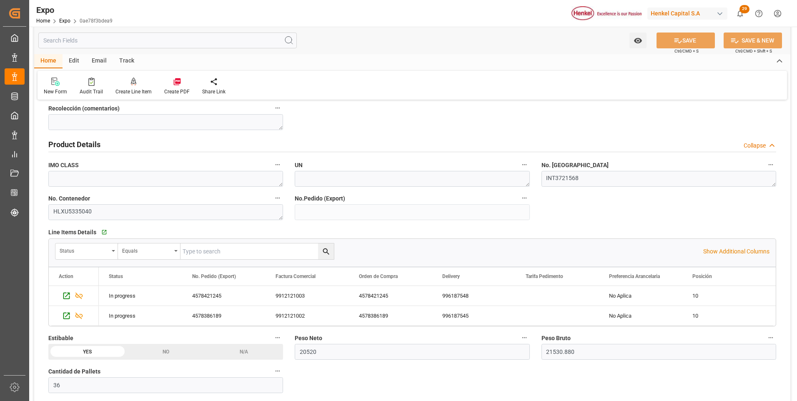
scroll to position [125, 0]
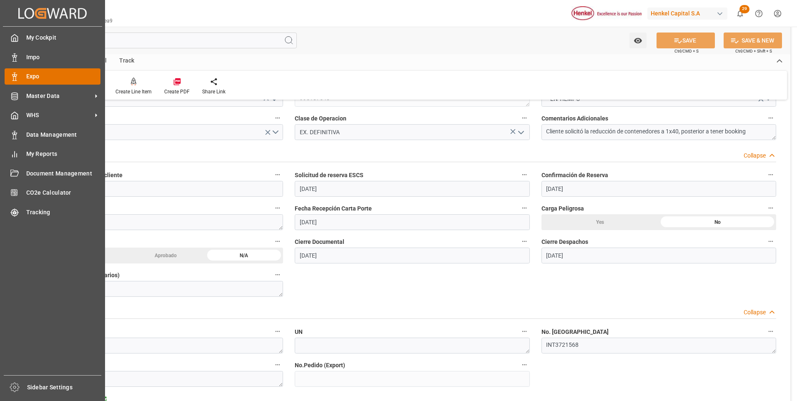
click at [19, 75] on div "Expo Expo" at bounding box center [53, 76] width 96 height 16
